Goal: Find specific page/section: Find specific page/section

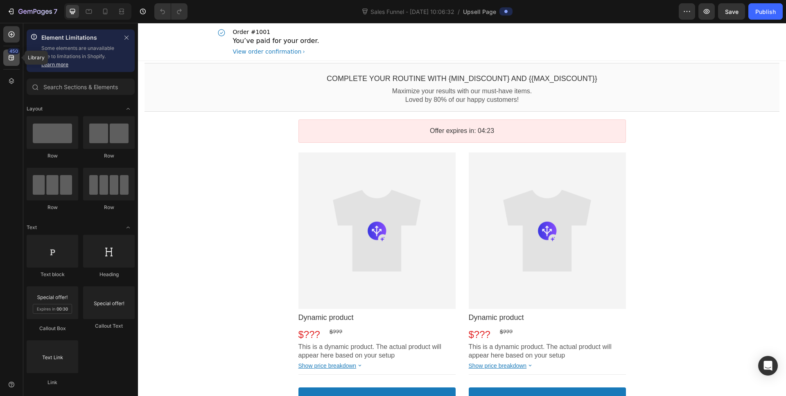
click at [10, 61] on icon at bounding box center [11, 58] width 8 height 8
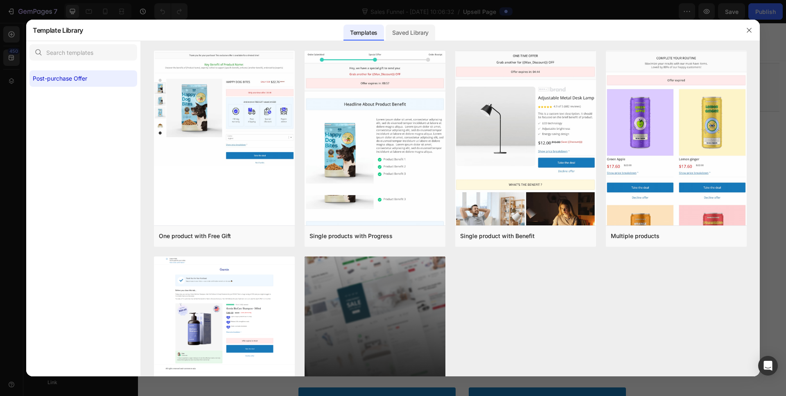
click at [413, 34] on div "Saved Library" at bounding box center [411, 33] width 50 height 16
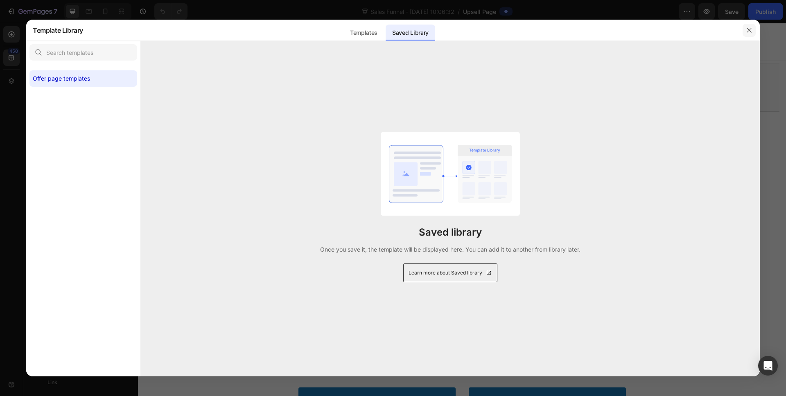
drag, startPoint x: 749, startPoint y: 30, endPoint x: 331, endPoint y: 16, distance: 418.2
click at [749, 30] on icon "button" at bounding box center [749, 30] width 7 height 7
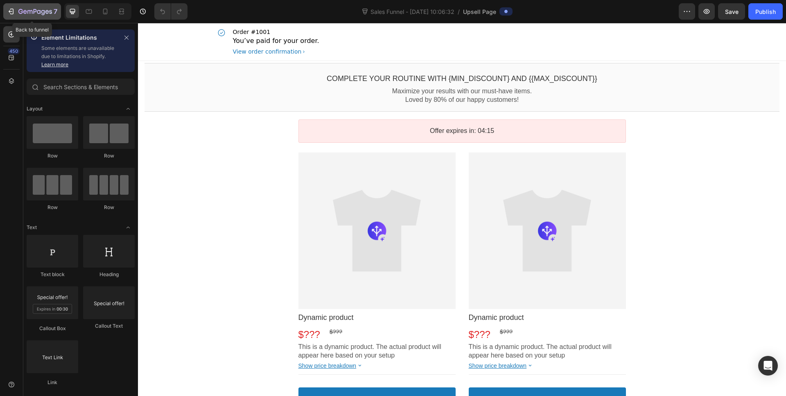
click at [11, 14] on icon "button" at bounding box center [11, 11] width 8 height 8
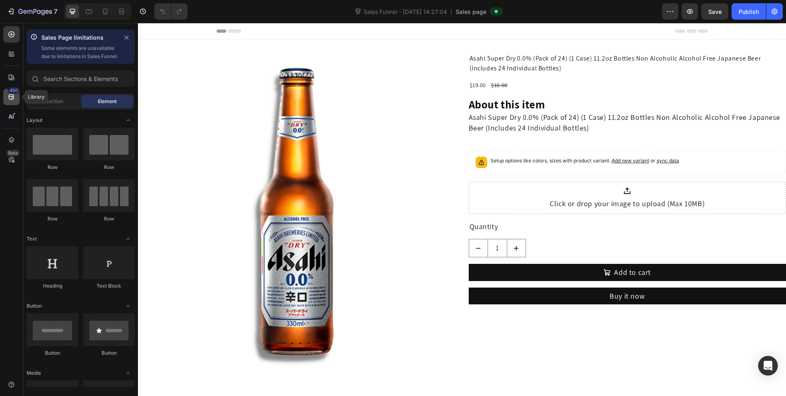
click at [9, 94] on icon at bounding box center [11, 97] width 8 height 8
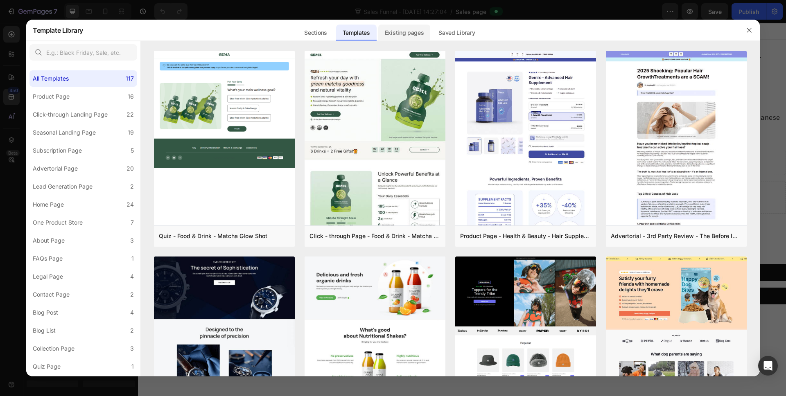
click at [423, 32] on div "Existing pages" at bounding box center [404, 33] width 52 height 16
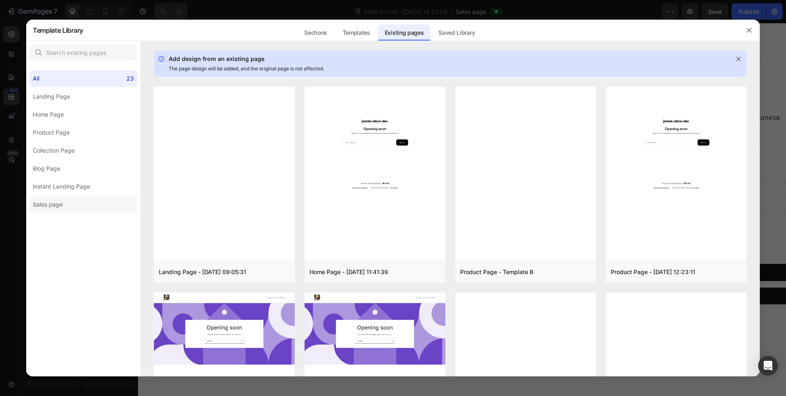
click at [82, 204] on label "Sales page" at bounding box center [83, 205] width 108 height 16
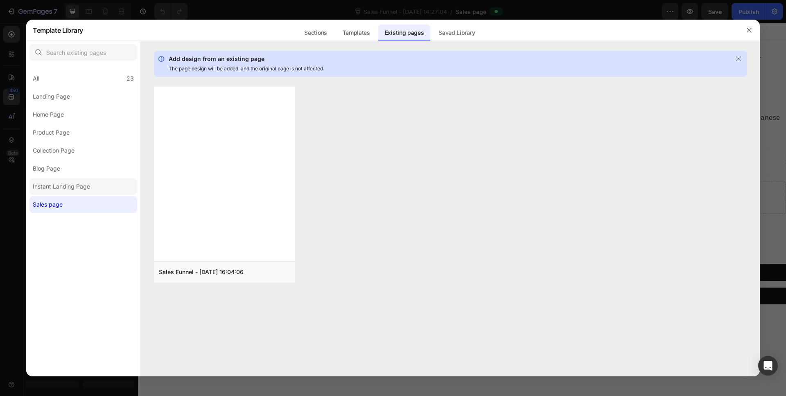
click at [82, 185] on div "Instant Landing Page" at bounding box center [61, 187] width 57 height 10
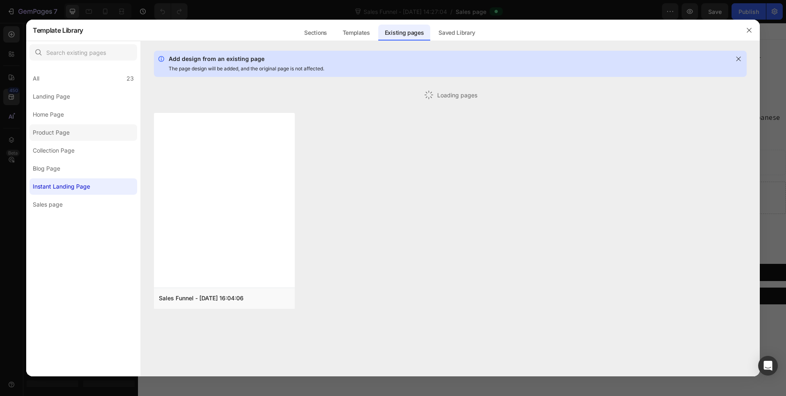
click at [81, 138] on label "Product Page" at bounding box center [83, 132] width 108 height 16
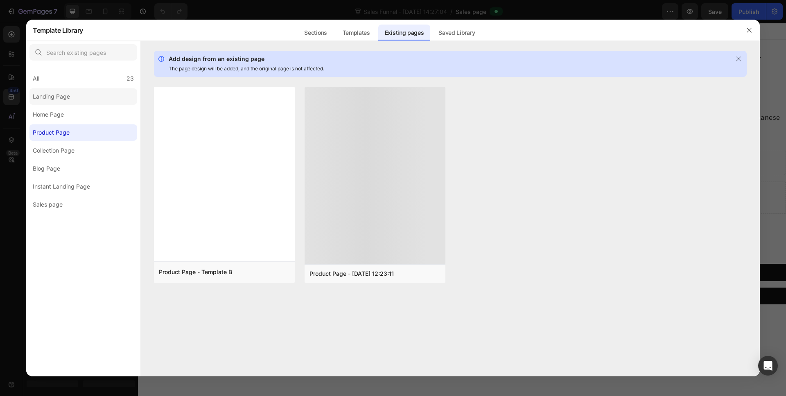
click at [90, 104] on label "Landing Page" at bounding box center [83, 96] width 108 height 16
